Goal: Book appointment/travel/reservation

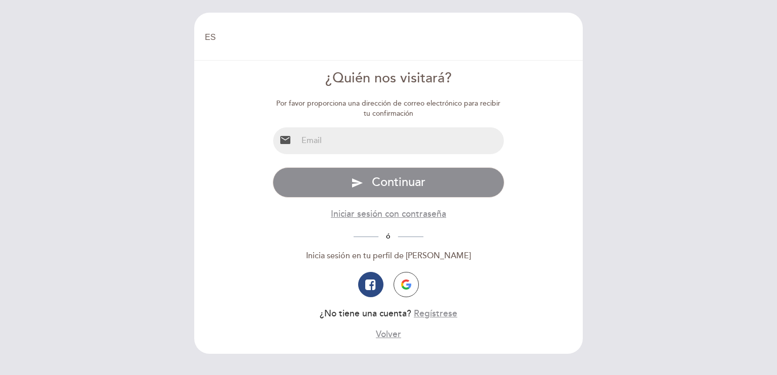
select select "es"
click at [340, 131] on input "email" at bounding box center [400, 140] width 207 height 27
type input "[PERSON_NAME][EMAIL_ADDRESS][PERSON_NAME][DOMAIN_NAME]"
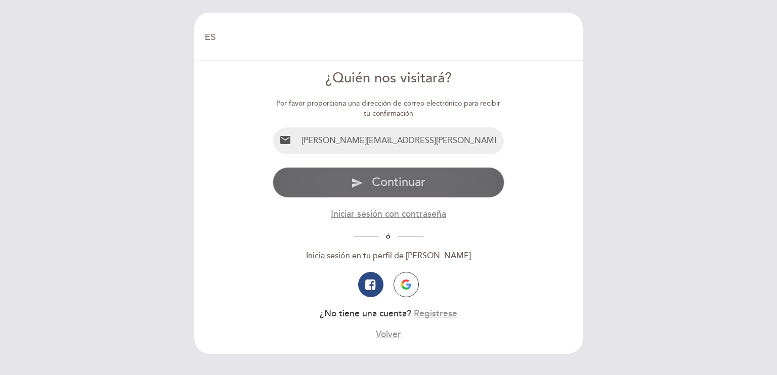
click at [367, 189] on button "send Continuar" at bounding box center [389, 182] width 232 height 30
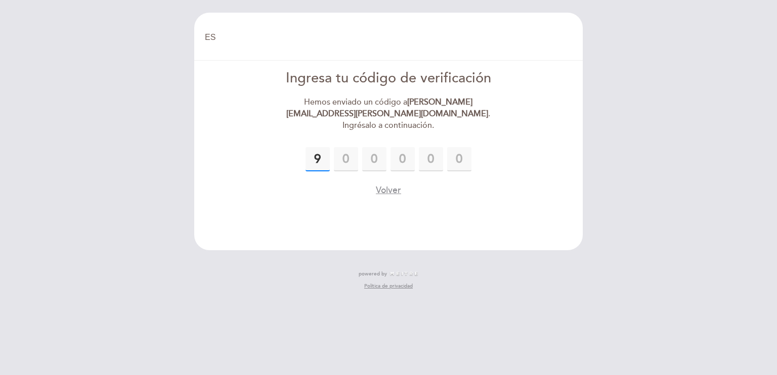
type input "9"
type input "1"
type input "7"
type input "8"
type input "1"
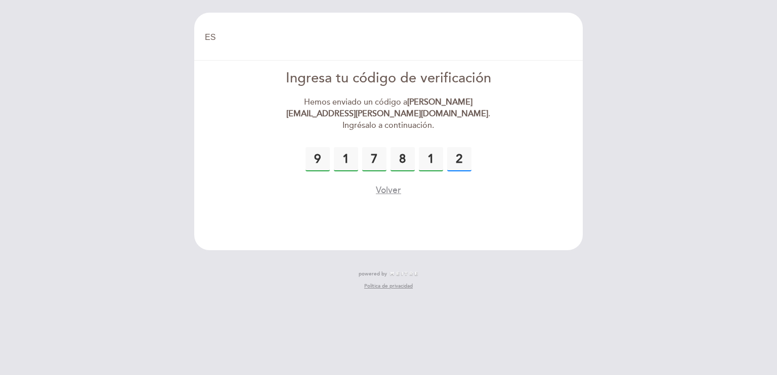
type input "2"
